Goal: Find specific page/section: Find specific page/section

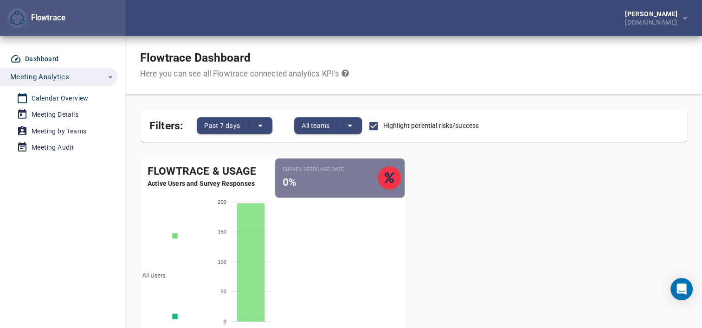
click at [70, 96] on div "Calendar Overview" at bounding box center [60, 99] width 57 height 12
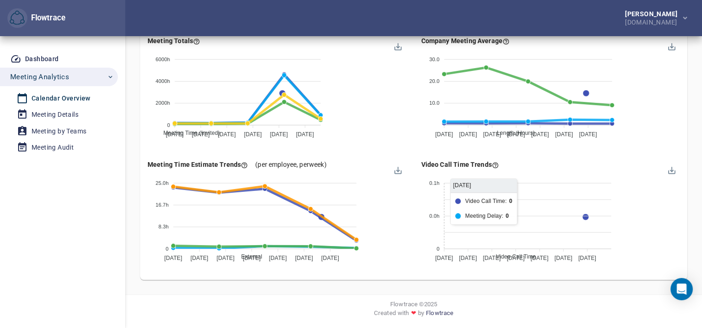
scroll to position [754, 0]
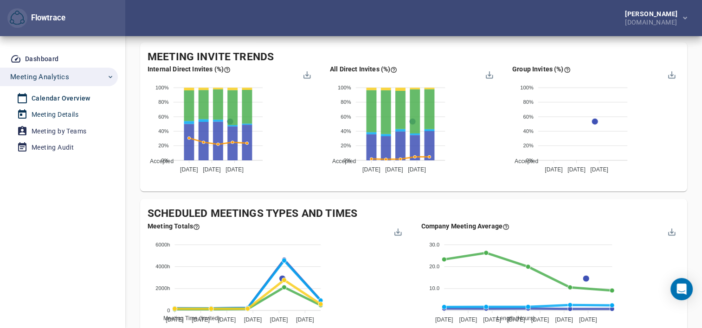
click at [59, 115] on div "Meeting Details" at bounding box center [55, 115] width 47 height 12
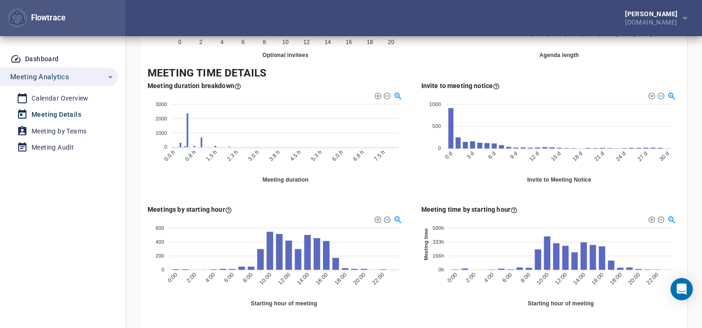
scroll to position [371, 0]
